Goal: Check status

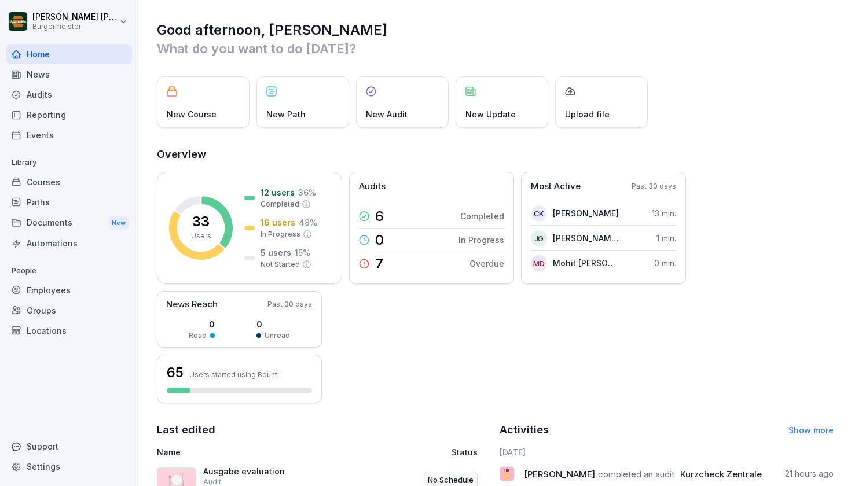
click at [56, 90] on div "Audits" at bounding box center [69, 95] width 126 height 20
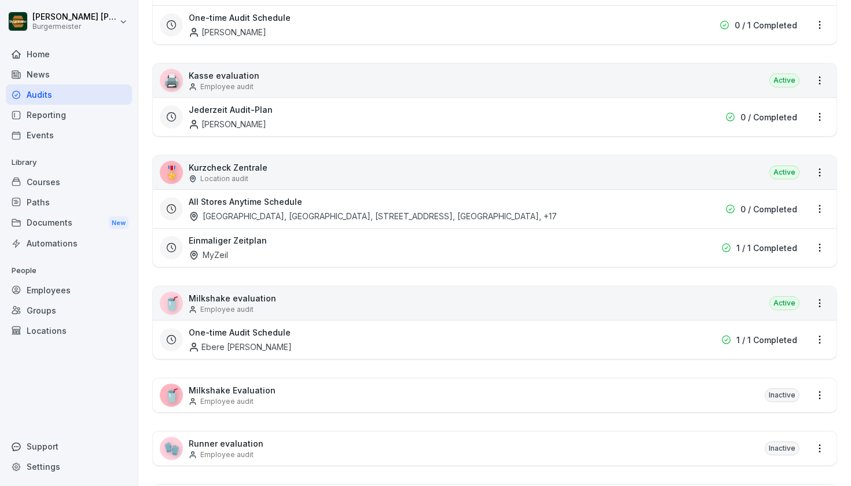
scroll to position [458, 0]
click at [222, 167] on p "Kurzcheck Zentrale" at bounding box center [228, 169] width 79 height 12
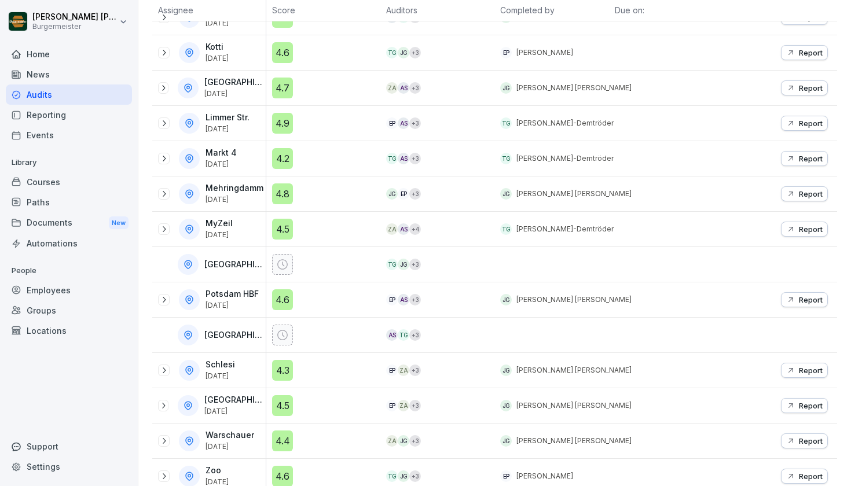
scroll to position [194, 0]
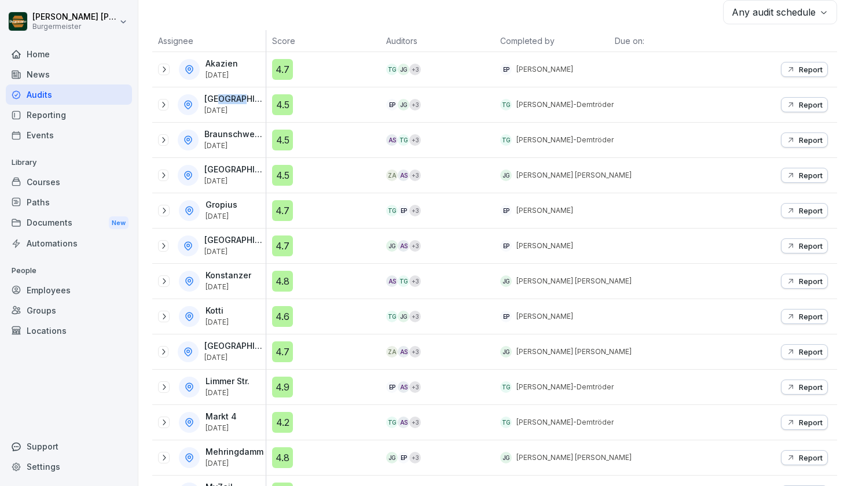
drag, startPoint x: 233, startPoint y: 101, endPoint x: 241, endPoint y: 101, distance: 8.1
click at [241, 101] on p "[GEOGRAPHIC_DATA]" at bounding box center [233, 99] width 59 height 10
drag, startPoint x: 226, startPoint y: 146, endPoint x: 249, endPoint y: 150, distance: 23.4
click at [249, 150] on div "Braunschweig Schloß [DATE]" at bounding box center [212, 140] width 108 height 21
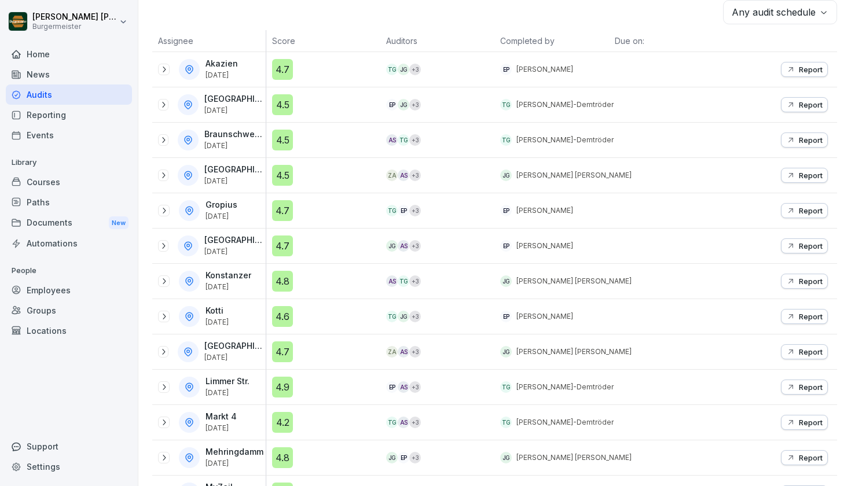
click at [238, 182] on div "Eberswalder [DATE]" at bounding box center [234, 175] width 61 height 20
click at [238, 182] on p "[DATE]" at bounding box center [233, 181] width 59 height 8
drag, startPoint x: 230, startPoint y: 210, endPoint x: 238, endPoint y: 213, distance: 8.8
click at [238, 213] on div "[PERSON_NAME] [DATE]" at bounding box center [222, 210] width 34 height 20
click at [237, 213] on p "[DATE]" at bounding box center [221, 216] width 32 height 8
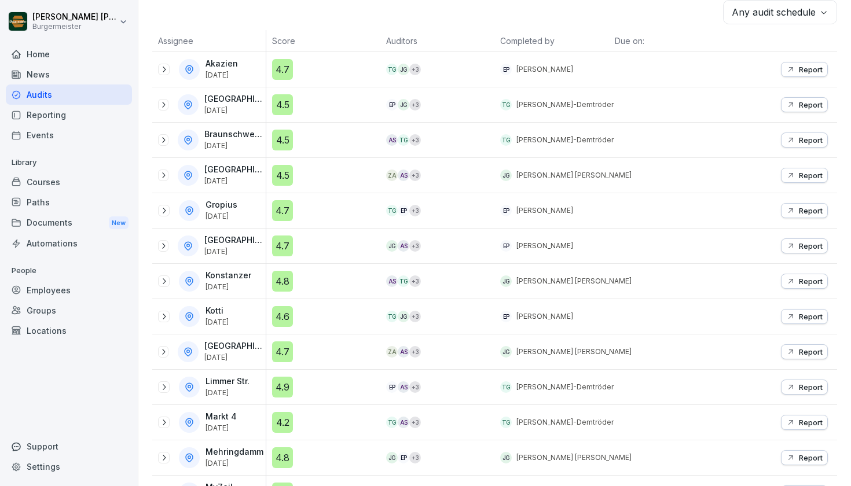
drag, startPoint x: 217, startPoint y: 208, endPoint x: 234, endPoint y: 216, distance: 19.2
click at [231, 215] on div "[PERSON_NAME] [DATE]" at bounding box center [222, 210] width 34 height 20
click at [234, 216] on p "[DATE]" at bounding box center [221, 216] width 32 height 8
click at [248, 252] on div "[GEOGRAPHIC_DATA] [DATE]" at bounding box center [208, 246] width 113 height 35
click at [248, 252] on p "[DATE]" at bounding box center [233, 252] width 59 height 8
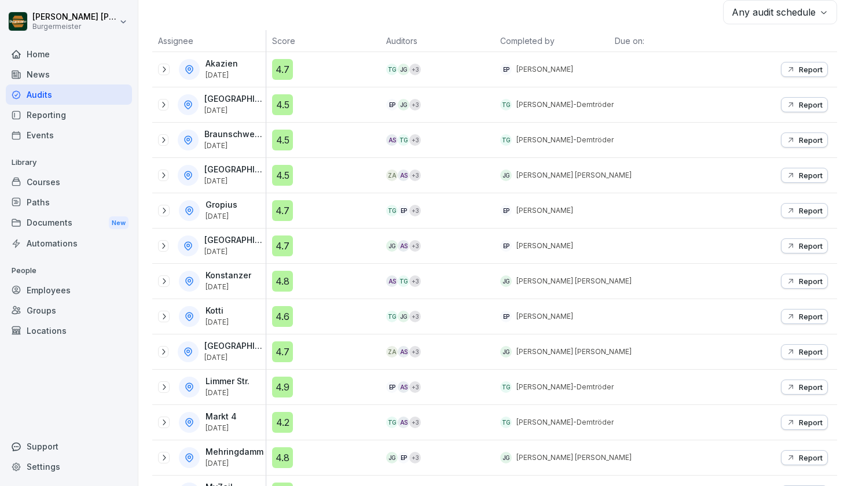
drag, startPoint x: 241, startPoint y: 282, endPoint x: 244, endPoint y: 288, distance: 6.2
click at [244, 288] on div "[PERSON_NAME] [DATE]" at bounding box center [229, 281] width 48 height 20
click at [244, 288] on p "[DATE]" at bounding box center [228, 287] width 46 height 8
drag, startPoint x: 240, startPoint y: 241, endPoint x: 250, endPoint y: 247, distance: 11.1
click at [250, 247] on div "[GEOGRAPHIC_DATA] [DATE]" at bounding box center [234, 246] width 61 height 20
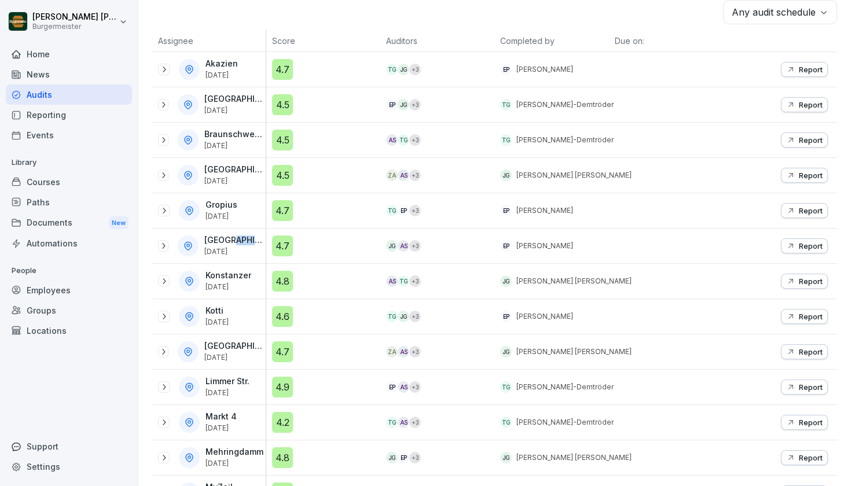
click at [250, 247] on div "[GEOGRAPHIC_DATA] [DATE]" at bounding box center [234, 246] width 61 height 20
drag, startPoint x: 243, startPoint y: 317, endPoint x: 252, endPoint y: 322, distance: 10.4
click at [231, 322] on div "Kotti [DATE]" at bounding box center [217, 316] width 25 height 20
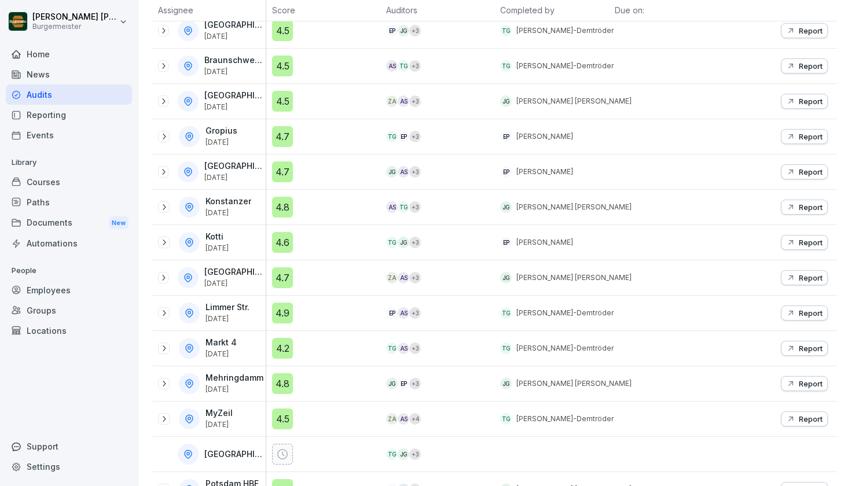
scroll to position [270, 0]
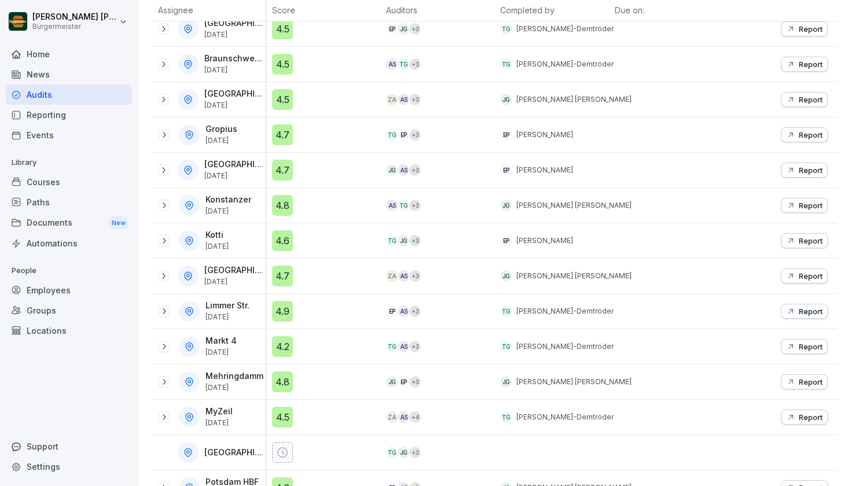
drag, startPoint x: 210, startPoint y: 266, endPoint x: 236, endPoint y: 281, distance: 30.1
click at [236, 281] on div "[GEOGRAPHIC_DATA] [DATE]" at bounding box center [234, 276] width 61 height 20
click at [236, 281] on p "[DATE]" at bounding box center [233, 282] width 59 height 8
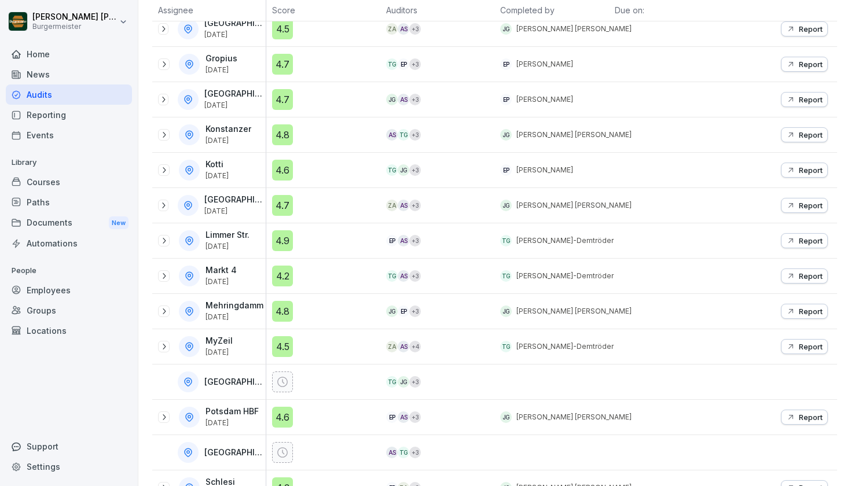
scroll to position [351, 0]
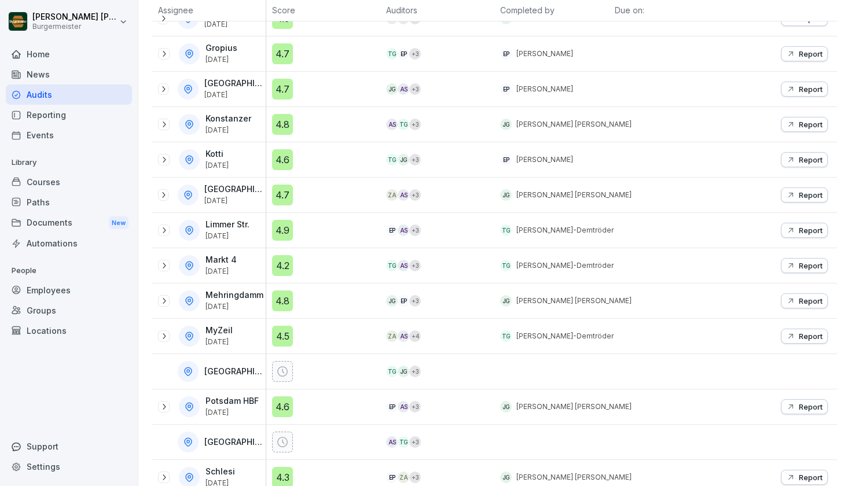
click at [237, 232] on div "[PERSON_NAME] Str. [DATE]" at bounding box center [208, 230] width 113 height 35
click at [237, 232] on div "[PERSON_NAME] Str. [DATE]" at bounding box center [228, 230] width 46 height 20
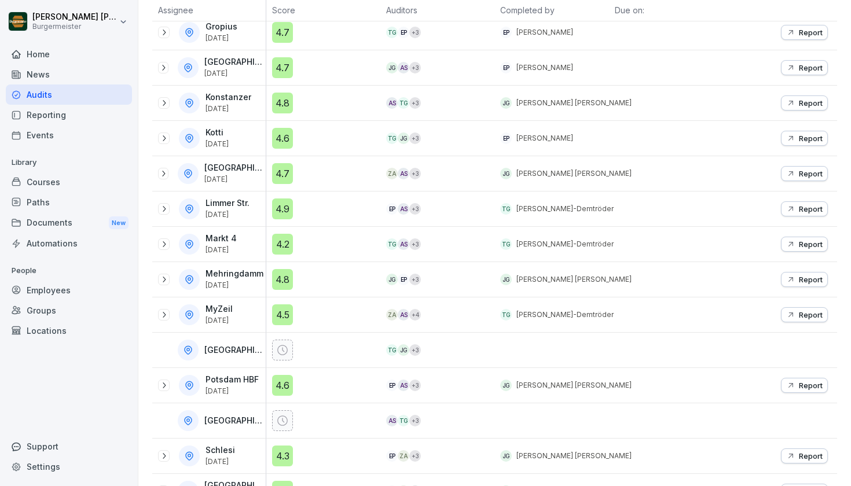
scroll to position [380, 0]
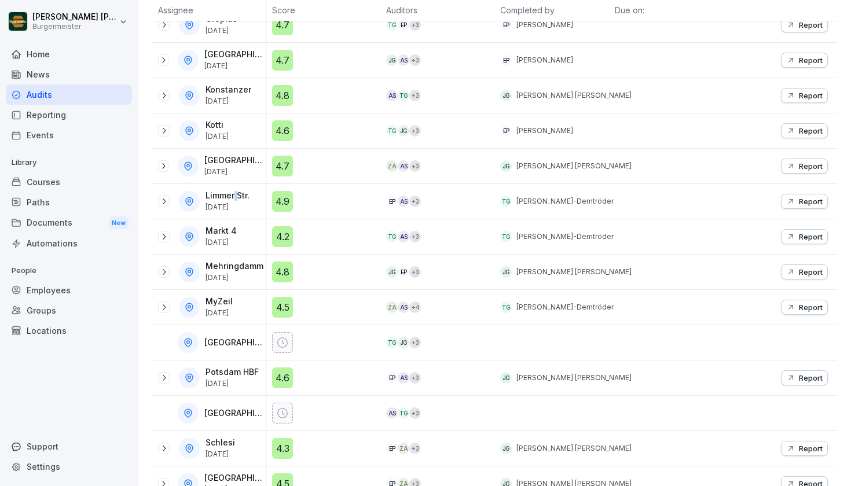
drag, startPoint x: 236, startPoint y: 193, endPoint x: 240, endPoint y: 198, distance: 6.3
click at [237, 193] on p "Limmer Str." at bounding box center [227, 196] width 44 height 10
click at [238, 207] on p "[DATE]" at bounding box center [227, 207] width 44 height 8
click at [237, 234] on p "Markt 4" at bounding box center [220, 231] width 31 height 10
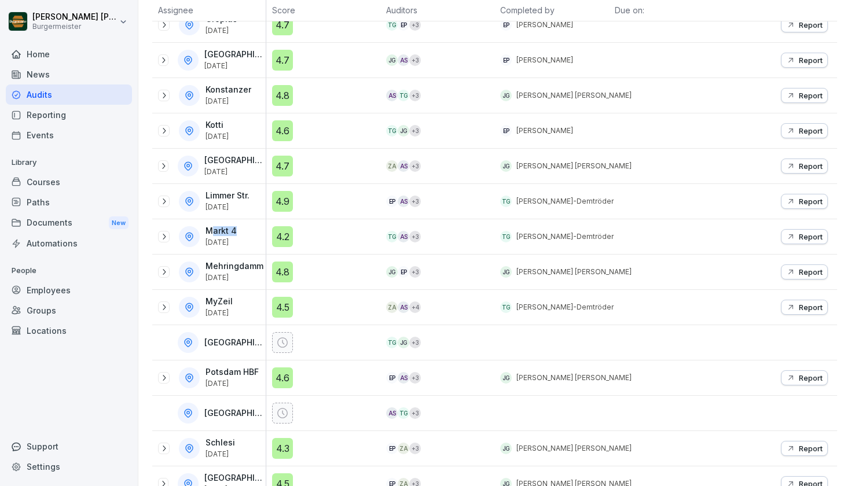
click at [244, 283] on div "Mehringdamm [DATE]" at bounding box center [208, 272] width 113 height 35
drag, startPoint x: 219, startPoint y: 306, endPoint x: 247, endPoint y: 314, distance: 28.4
click at [235, 314] on div "MyZeil [DATE]" at bounding box center [220, 307] width 30 height 20
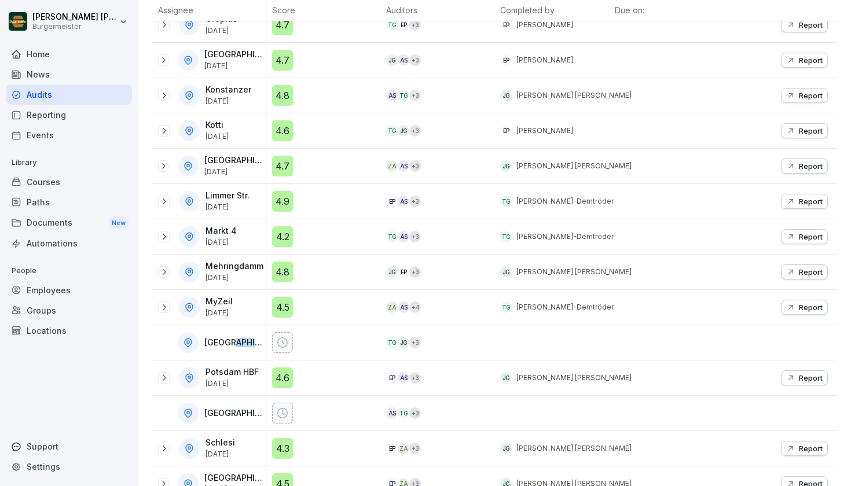
drag, startPoint x: 234, startPoint y: 343, endPoint x: 237, endPoint y: 356, distance: 13.6
click at [237, 356] on div "[GEOGRAPHIC_DATA]" at bounding box center [208, 342] width 113 height 35
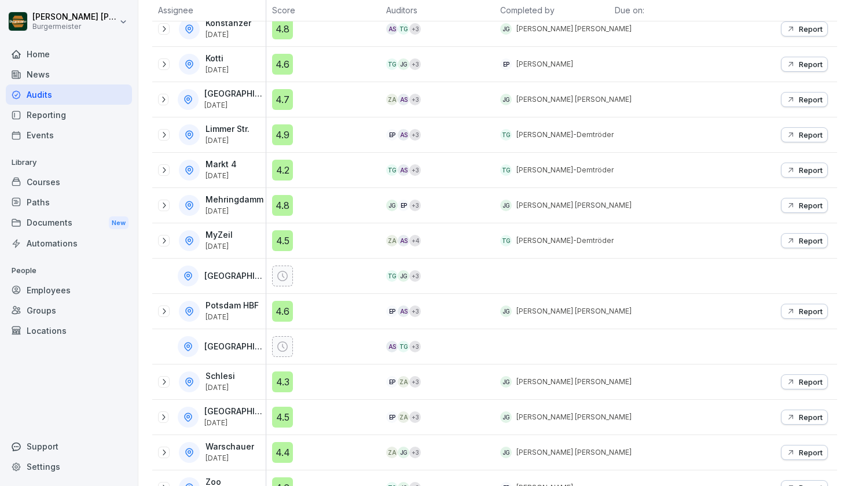
scroll to position [451, 0]
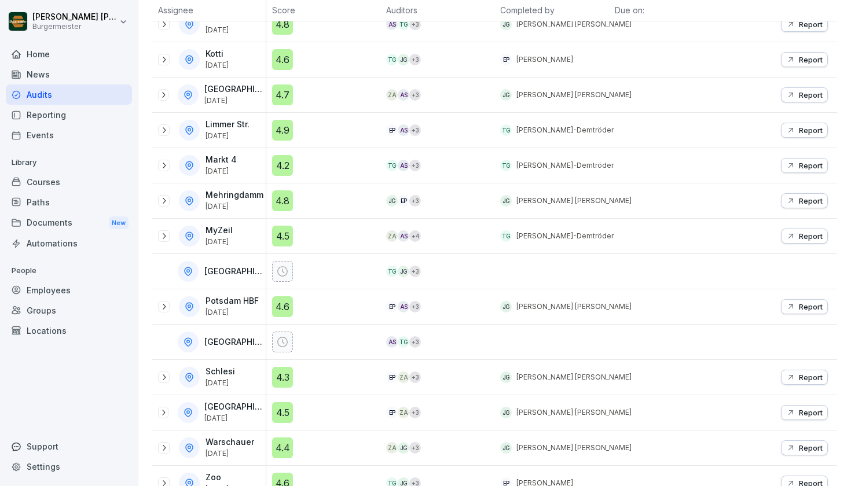
click at [230, 317] on tbody "Akazien [DATE] 4.7 TG JG + 3 EP [PERSON_NAME] Report [GEOGRAPHIC_DATA] [DATE] 4…" at bounding box center [494, 148] width 685 height 706
click at [230, 317] on div "Potsdam HBF [DATE]" at bounding box center [212, 306] width 108 height 21
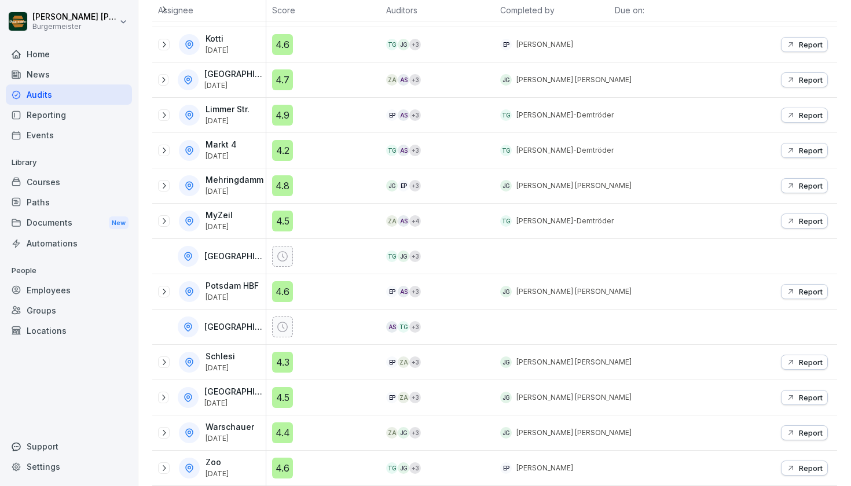
scroll to position [467, 0]
drag, startPoint x: 220, startPoint y: 384, endPoint x: 237, endPoint y: 402, distance: 24.6
click at [237, 402] on div "[GEOGRAPHIC_DATA] [DATE]" at bounding box center [208, 397] width 113 height 35
click at [237, 402] on p "[DATE]" at bounding box center [233, 403] width 59 height 8
drag, startPoint x: 237, startPoint y: 400, endPoint x: 242, endPoint y: 405, distance: 7.4
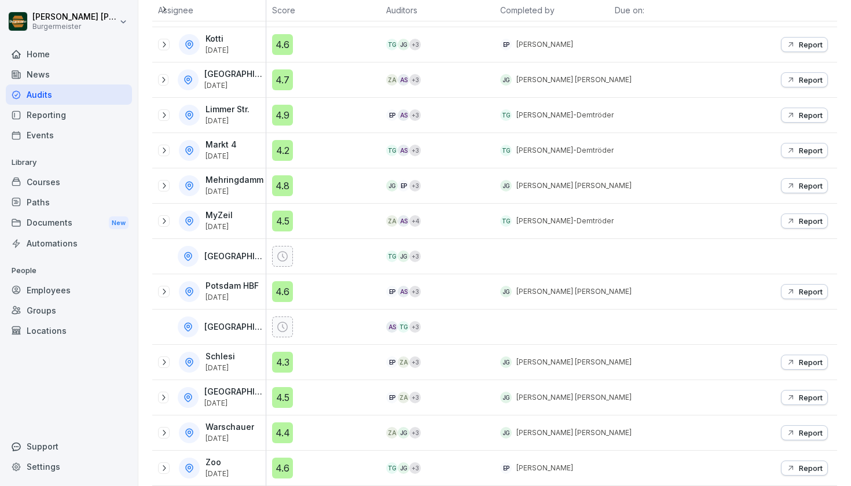
click at [242, 405] on div "[GEOGRAPHIC_DATA] [DATE]" at bounding box center [234, 397] width 61 height 20
click at [242, 405] on p "[DATE]" at bounding box center [233, 403] width 59 height 8
click at [243, 442] on div "Warschauer [DATE]" at bounding box center [230, 433] width 51 height 20
click at [243, 442] on p "[DATE]" at bounding box center [229, 439] width 49 height 8
drag, startPoint x: 216, startPoint y: 426, endPoint x: 235, endPoint y: 441, distance: 24.3
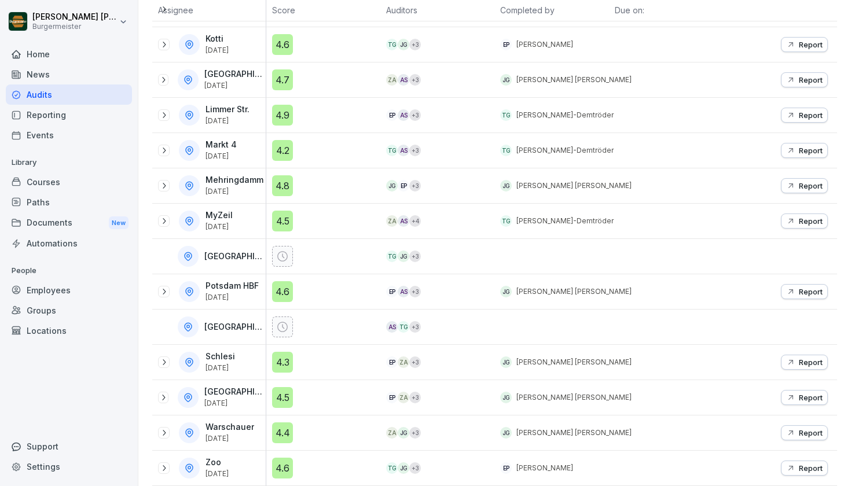
click at [235, 441] on div "Warschauer [DATE]" at bounding box center [212, 433] width 108 height 21
click at [235, 441] on p "[DATE]" at bounding box center [229, 439] width 49 height 8
drag, startPoint x: 218, startPoint y: 459, endPoint x: 235, endPoint y: 472, distance: 21.9
click at [235, 472] on div "Zoo [DATE]" at bounding box center [208, 468] width 113 height 35
click at [229, 472] on p "[DATE]" at bounding box center [216, 474] width 23 height 8
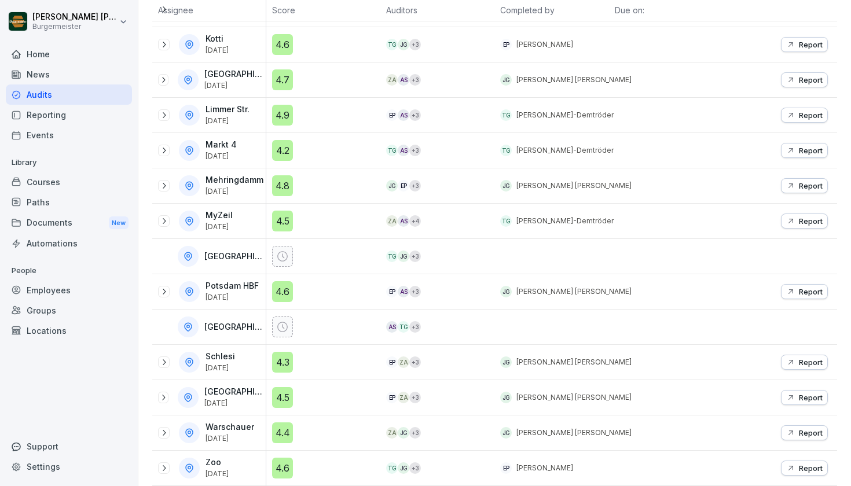
scroll to position [465, 0]
